Goal: Task Accomplishment & Management: Use online tool/utility

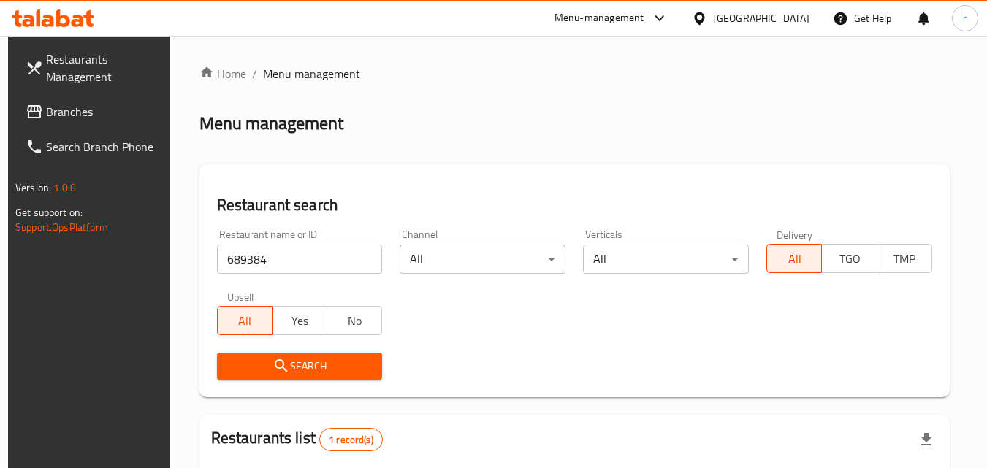
click at [53, 71] on span "Restaurants Management" at bounding box center [103, 67] width 115 height 35
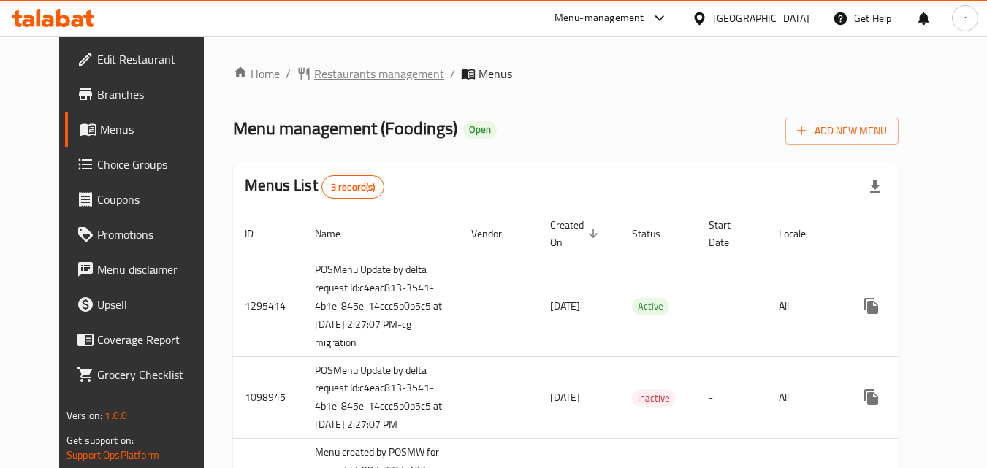
click at [314, 72] on span "Restaurants management" at bounding box center [379, 74] width 130 height 18
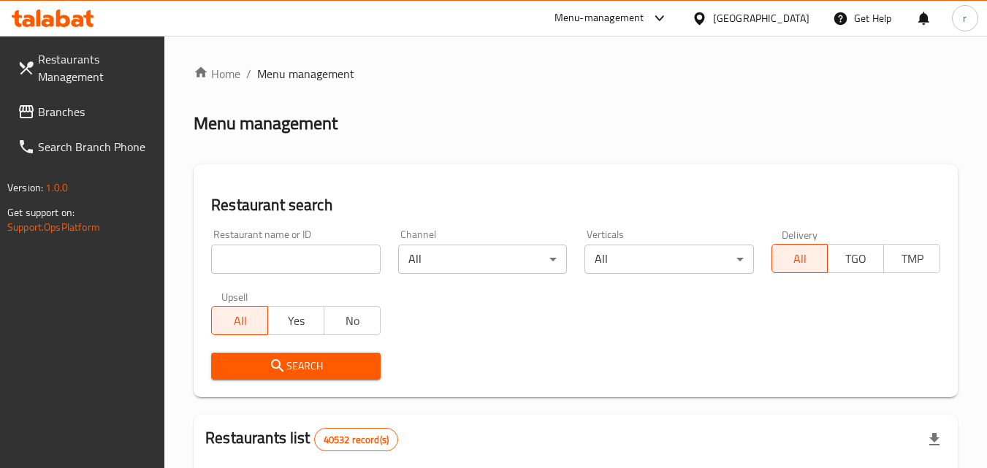
click at [312, 276] on div "Restaurant name or ID Restaurant name or ID" at bounding box center [295, 252] width 186 height 62
click at [310, 263] on input "search" at bounding box center [295, 259] width 169 height 29
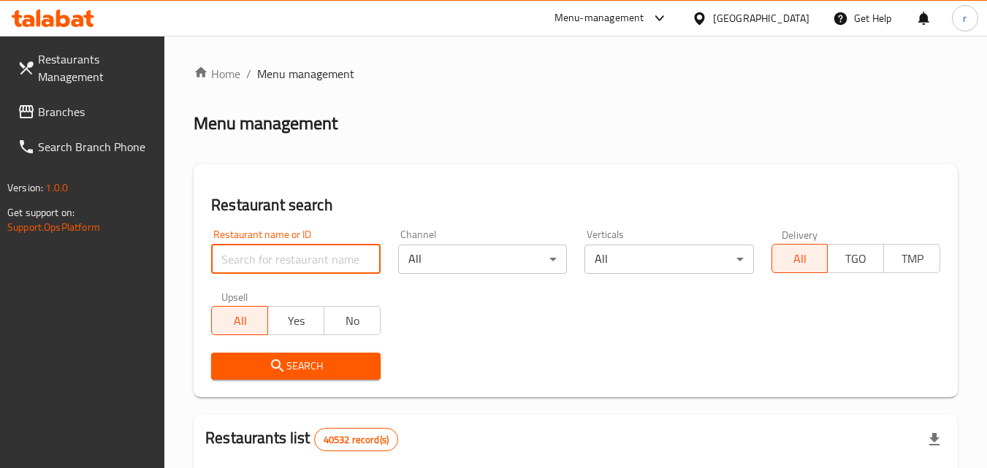
paste input "612513"
type input "612513"
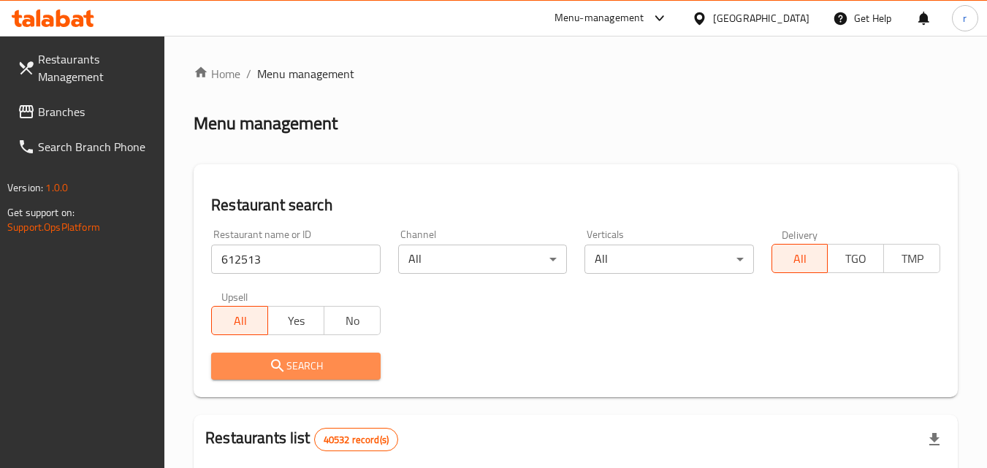
click at [288, 362] on span "Search" at bounding box center [295, 366] width 145 height 18
